Goal: Check status: Check status

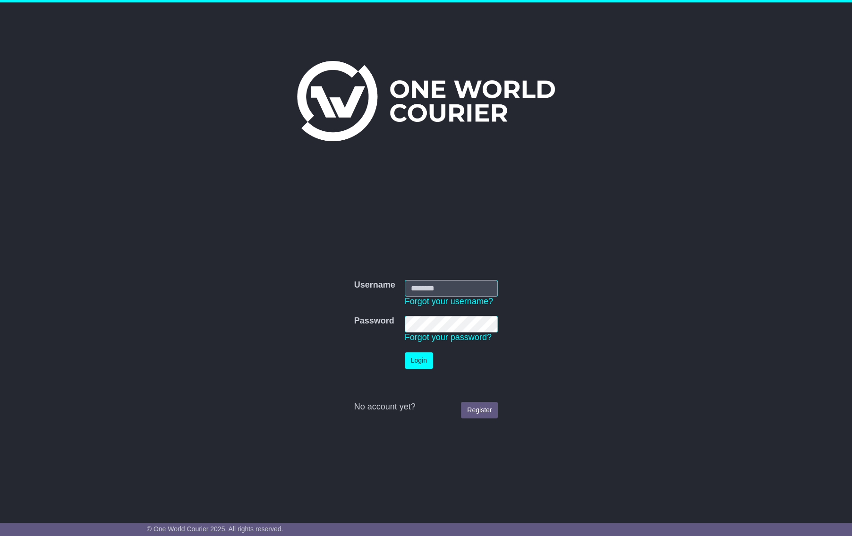
click at [448, 291] on input "Username" at bounding box center [452, 288] width 94 height 17
type input "**********"
drag, startPoint x: 405, startPoint y: 355, endPoint x: 413, endPoint y: 356, distance: 7.6
click at [406, 355] on button "Login" at bounding box center [419, 361] width 28 height 17
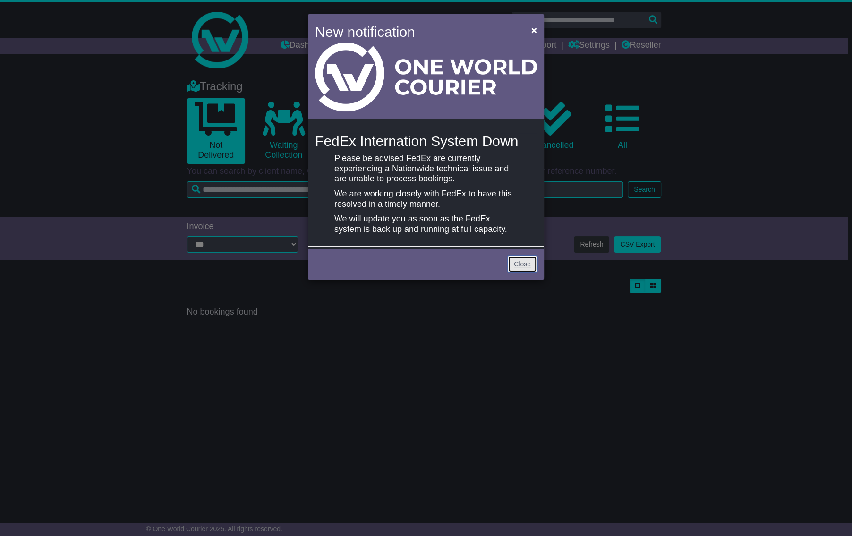
click at [515, 262] on link "Close" at bounding box center [522, 264] width 29 height 17
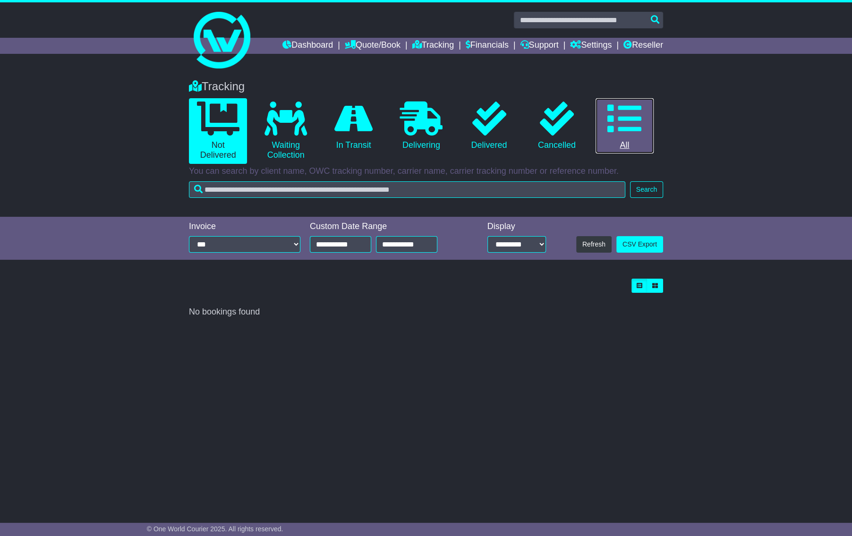
click at [637, 99] on link "0 All" at bounding box center [625, 126] width 58 height 56
